Goal: Task Accomplishment & Management: Complete application form

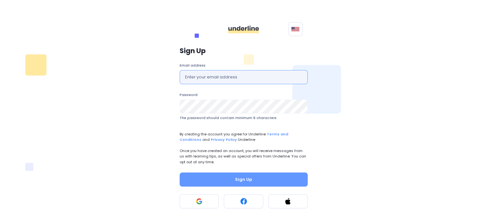
click at [214, 78] on input "text" at bounding box center [244, 77] width 128 height 14
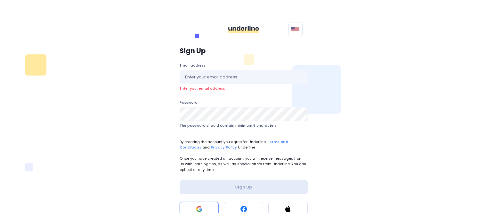
click at [205, 203] on button at bounding box center [199, 209] width 39 height 14
click at [197, 203] on button at bounding box center [199, 209] width 39 height 14
